Goal: Task Accomplishment & Management: Use online tool/utility

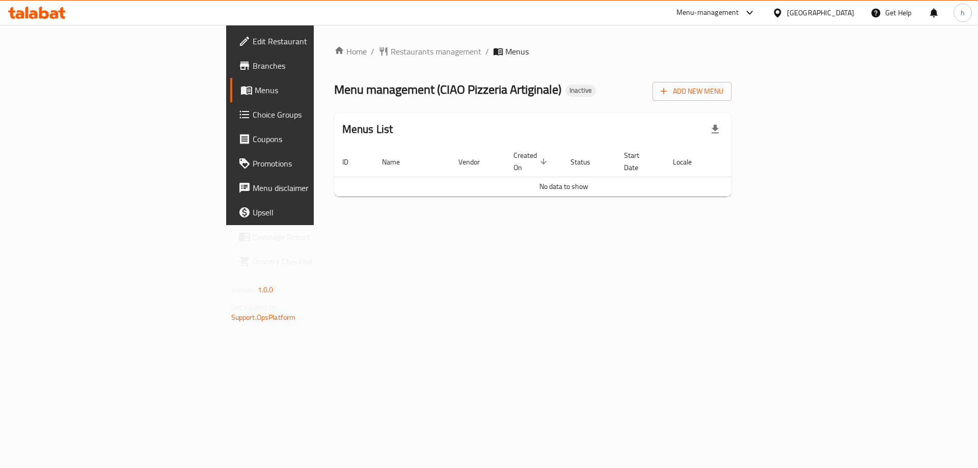
click at [253, 65] on span "Branches" at bounding box center [317, 66] width 129 height 12
click at [723, 87] on span "Add New Menu" at bounding box center [691, 91] width 63 height 13
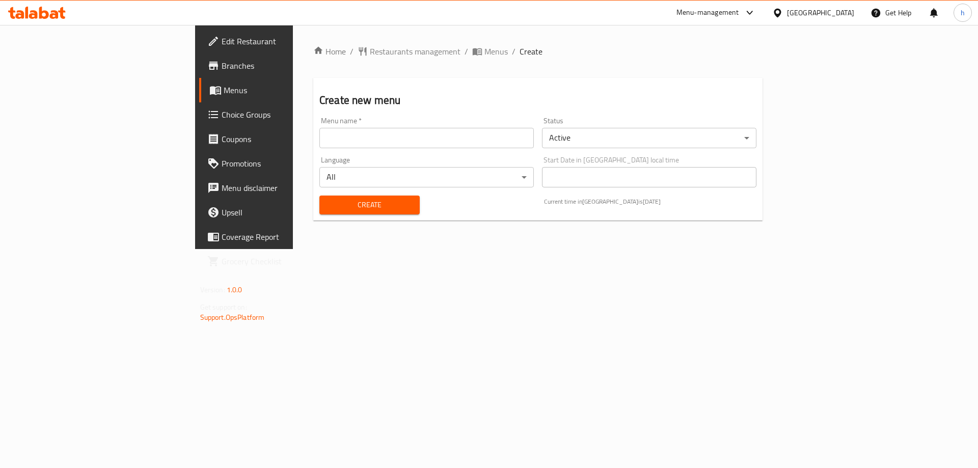
click at [406, 151] on div "Menu name   * Menu name *" at bounding box center [426, 132] width 222 height 39
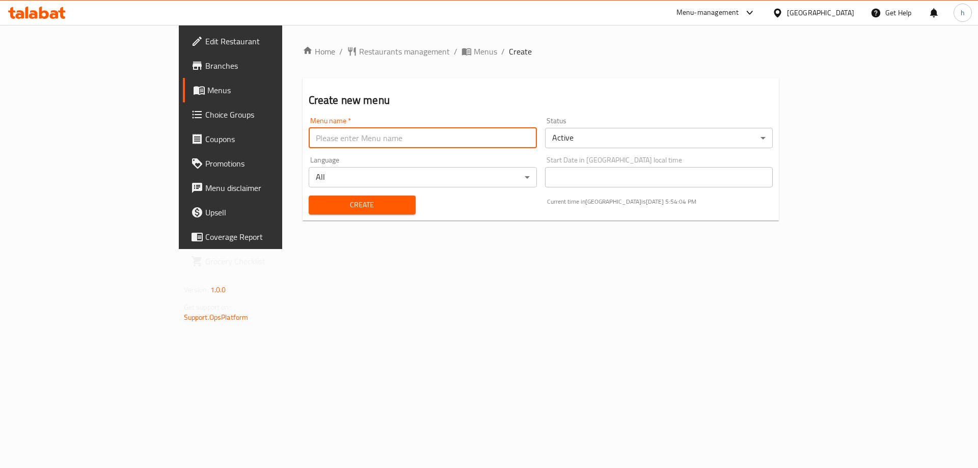
click at [407, 142] on input "text" at bounding box center [423, 138] width 228 height 20
type input "[DATE]"
click at [317, 208] on span "Create" at bounding box center [362, 205] width 91 height 13
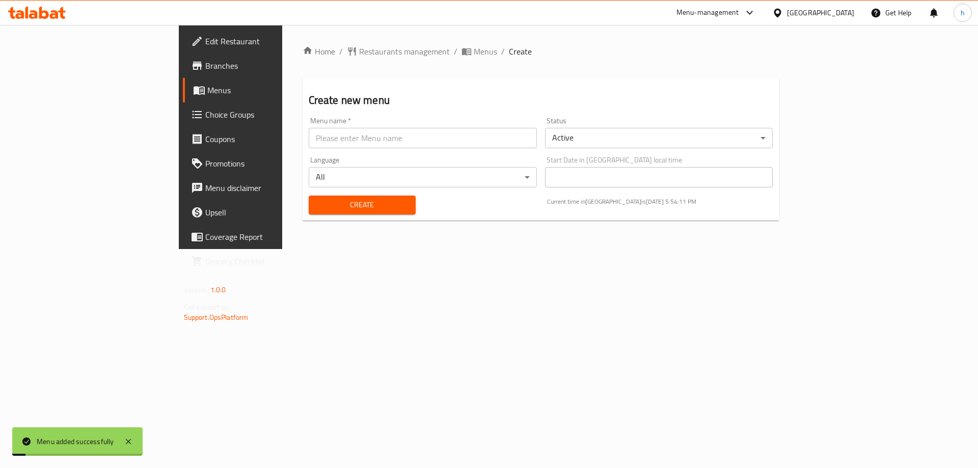
click at [207, 88] on span "Menus" at bounding box center [270, 90] width 127 height 12
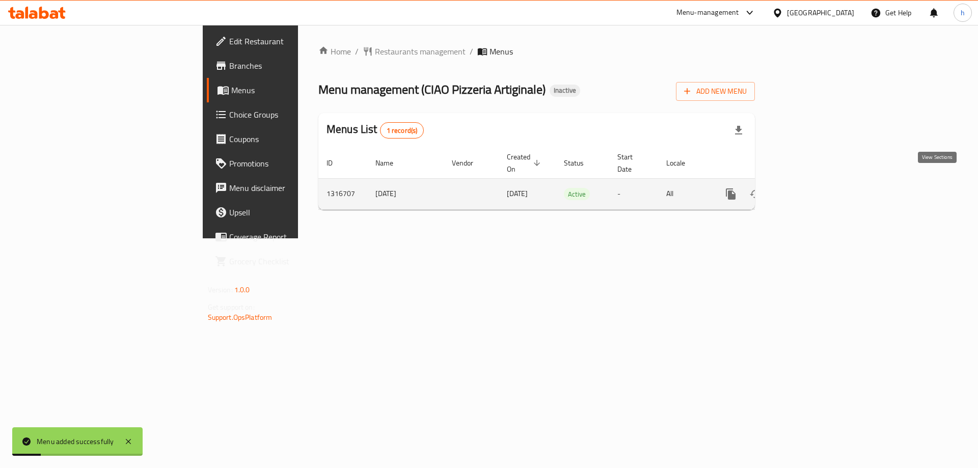
click at [810, 188] on icon "enhanced table" at bounding box center [804, 194] width 12 height 12
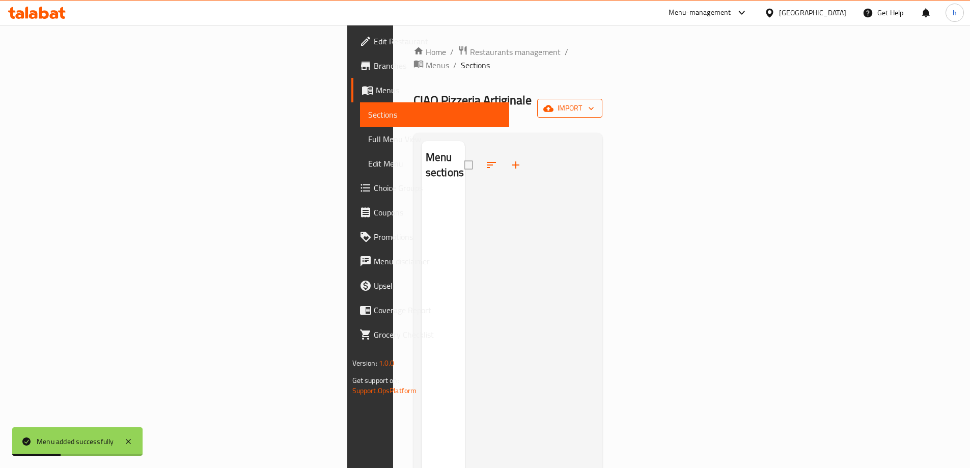
click at [594, 102] on span "import" at bounding box center [569, 108] width 49 height 13
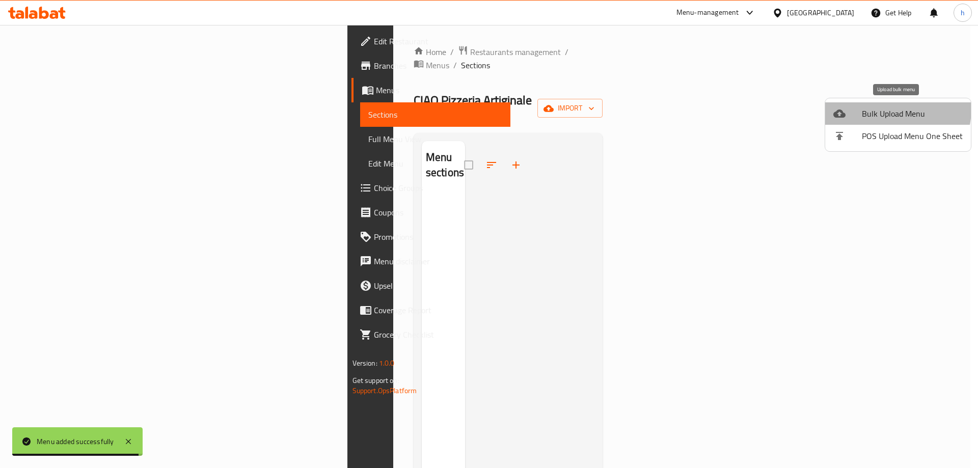
click at [888, 109] on span "Bulk Upload Menu" at bounding box center [911, 113] width 101 height 12
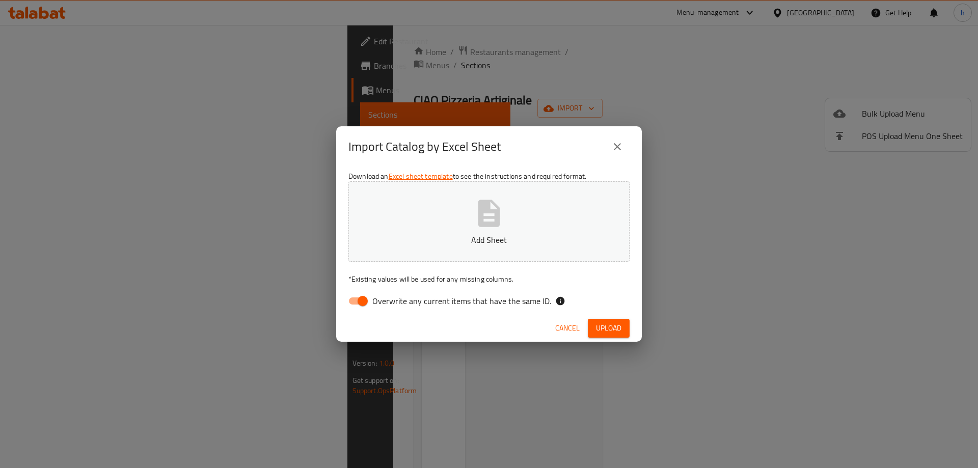
click at [362, 306] on input "Overwrite any current items that have the same ID." at bounding box center [362, 300] width 58 height 19
checkbox input "false"
click at [598, 330] on span "Upload" at bounding box center [608, 328] width 25 height 13
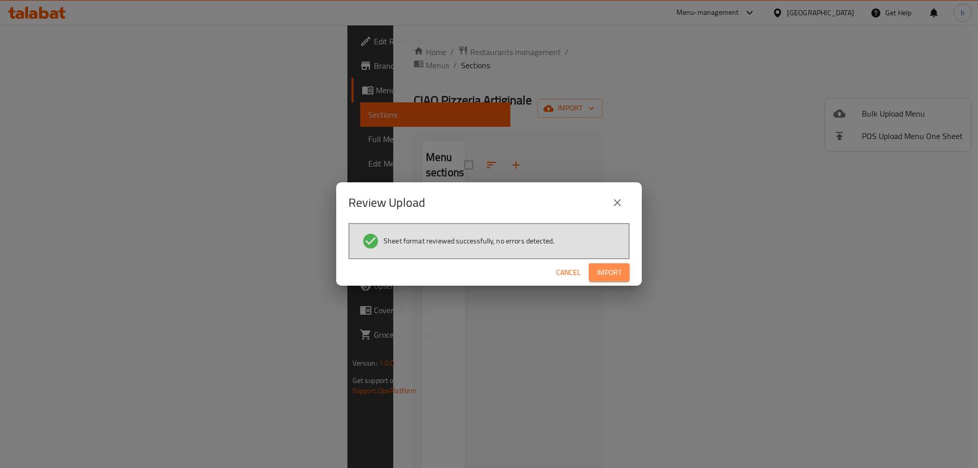
click at [618, 269] on span "Import" at bounding box center [609, 272] width 24 height 13
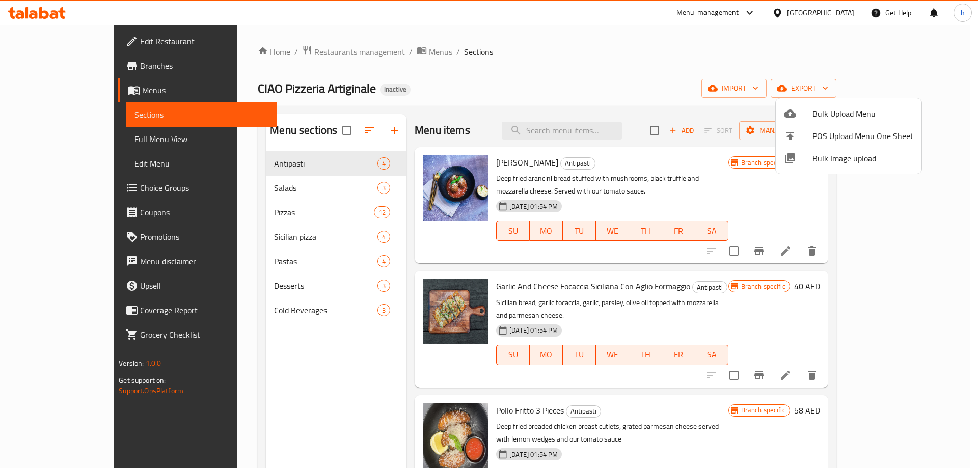
click at [44, 66] on div at bounding box center [489, 234] width 978 height 468
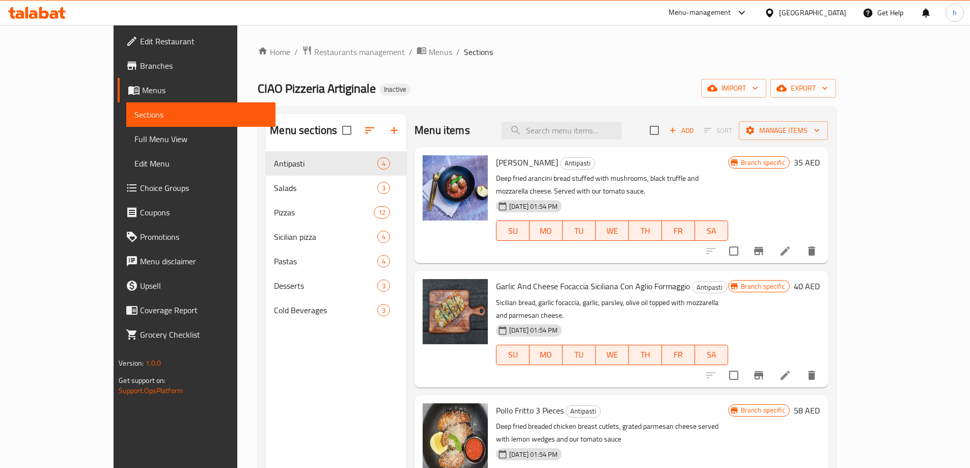
click at [140, 66] on span "Branches" at bounding box center [203, 66] width 127 height 12
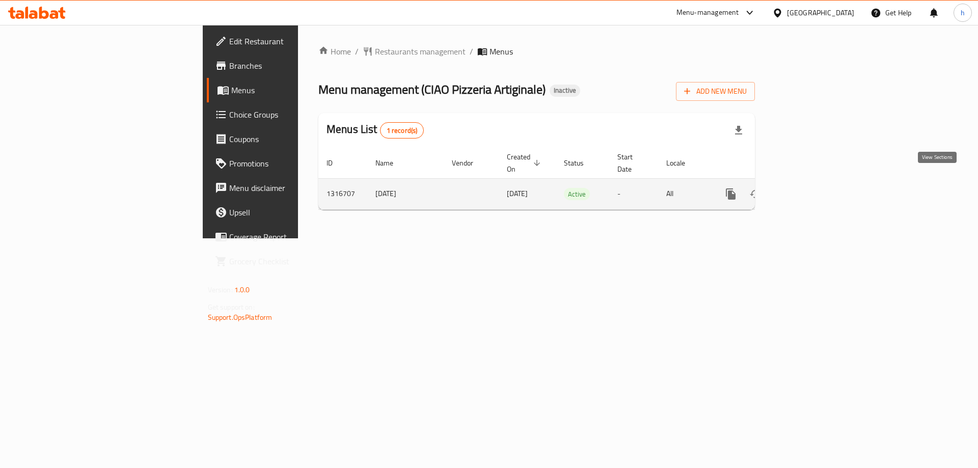
click at [810, 188] on icon "enhanced table" at bounding box center [804, 194] width 12 height 12
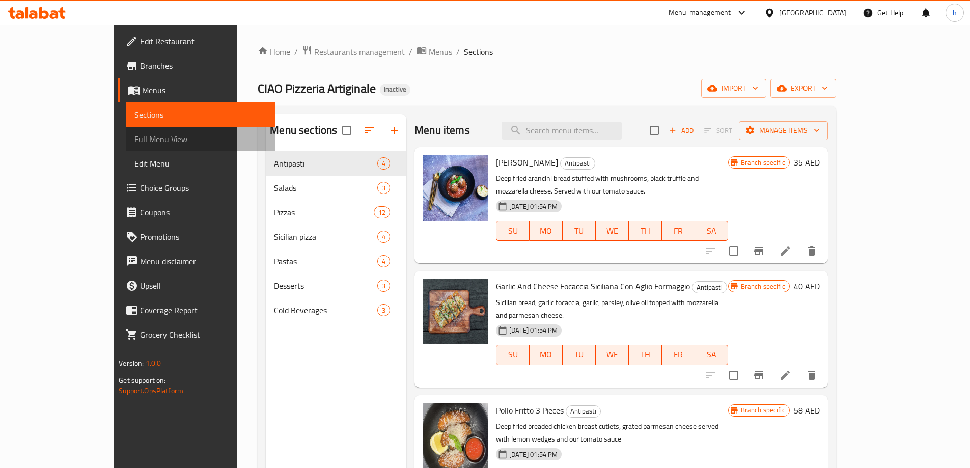
click at [134, 142] on span "Full Menu View" at bounding box center [200, 139] width 133 height 12
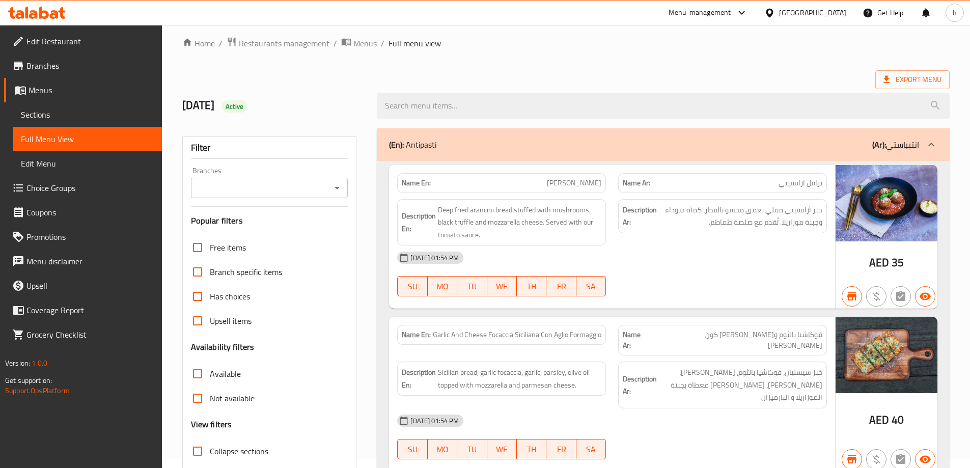
scroll to position [153, 0]
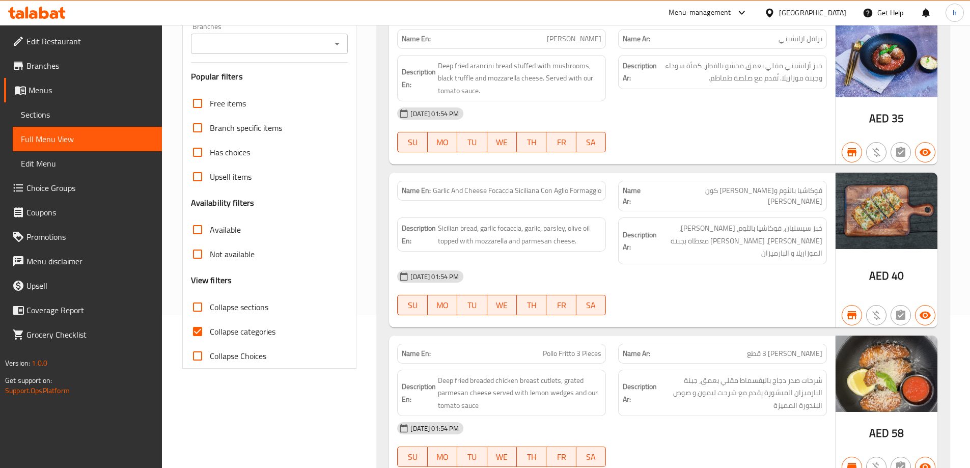
click at [216, 330] on span "Collapse categories" at bounding box center [243, 331] width 66 height 12
click at [210, 330] on input "Collapse categories" at bounding box center [197, 331] width 24 height 24
checkbox input "false"
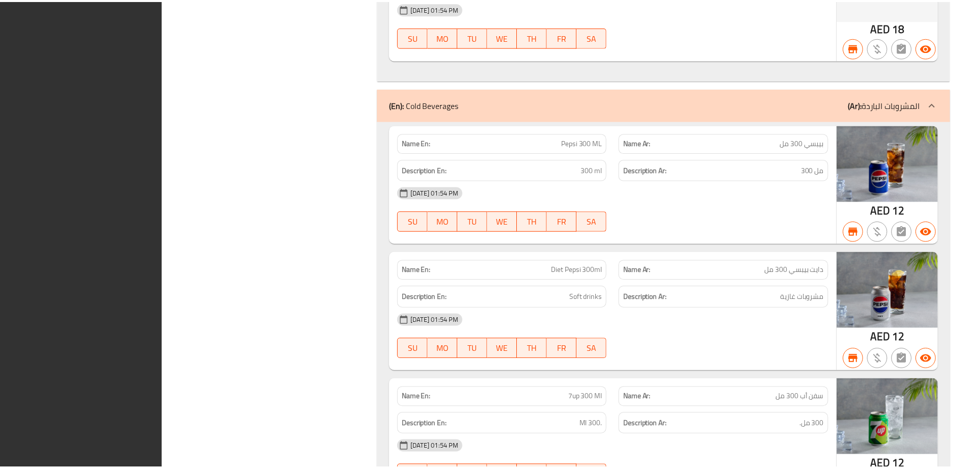
scroll to position [8818, 0]
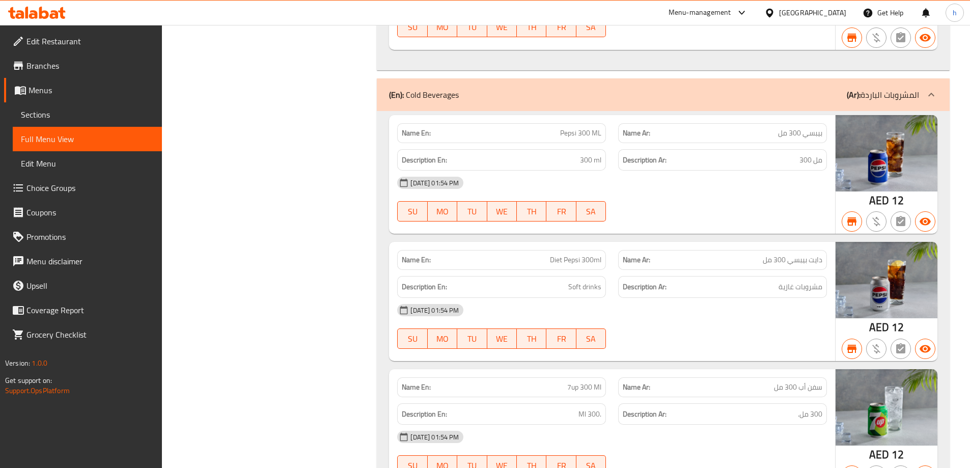
click at [27, 10] on icon at bounding box center [26, 13] width 3 height 12
